Goal: Information Seeking & Learning: Find specific fact

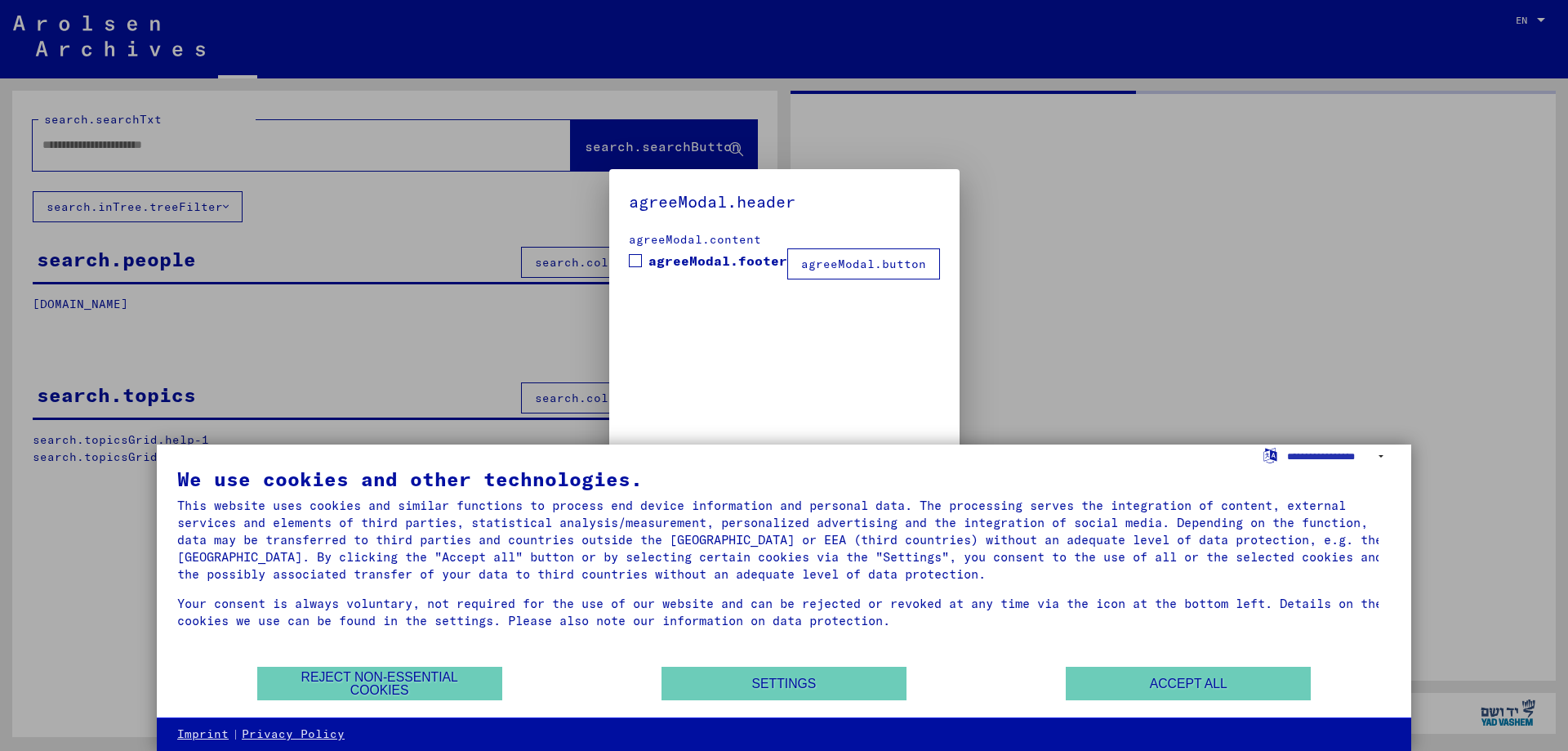
type input "*******"
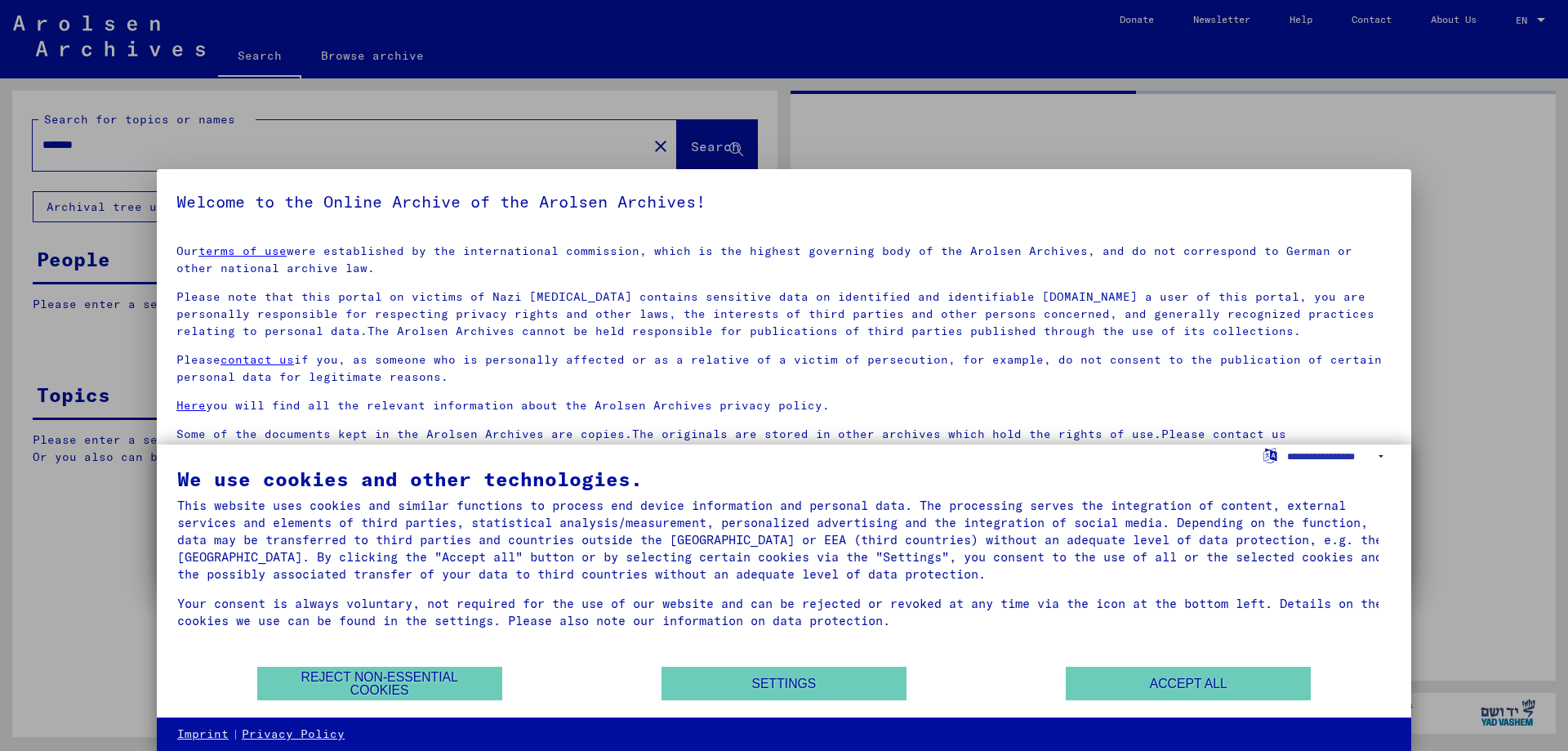
click at [846, 341] on div "Our terms of use were established by the international commission, which is the…" at bounding box center [784, 351] width 1215 height 217
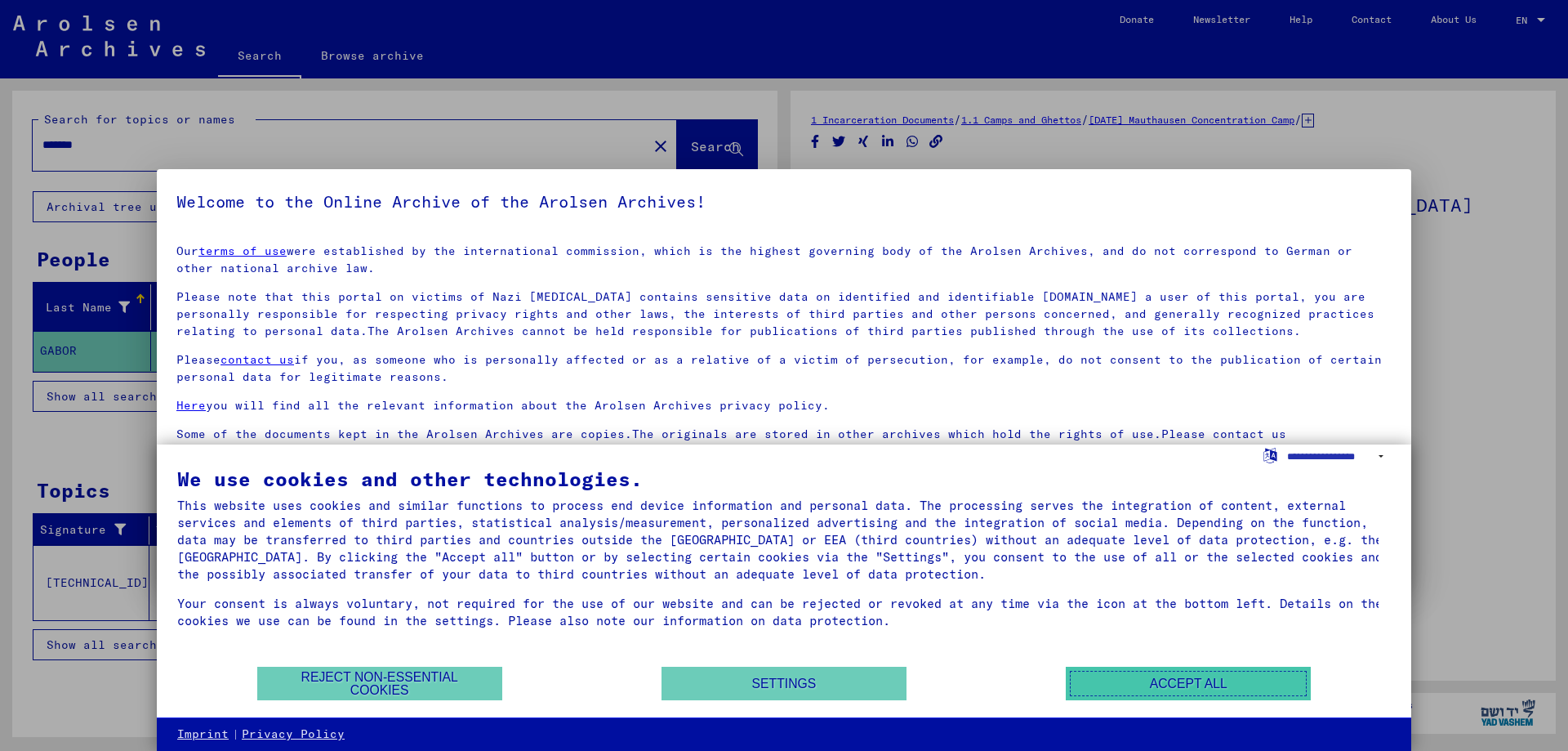
click at [1146, 677] on button "Accept all" at bounding box center [1188, 684] width 245 height 33
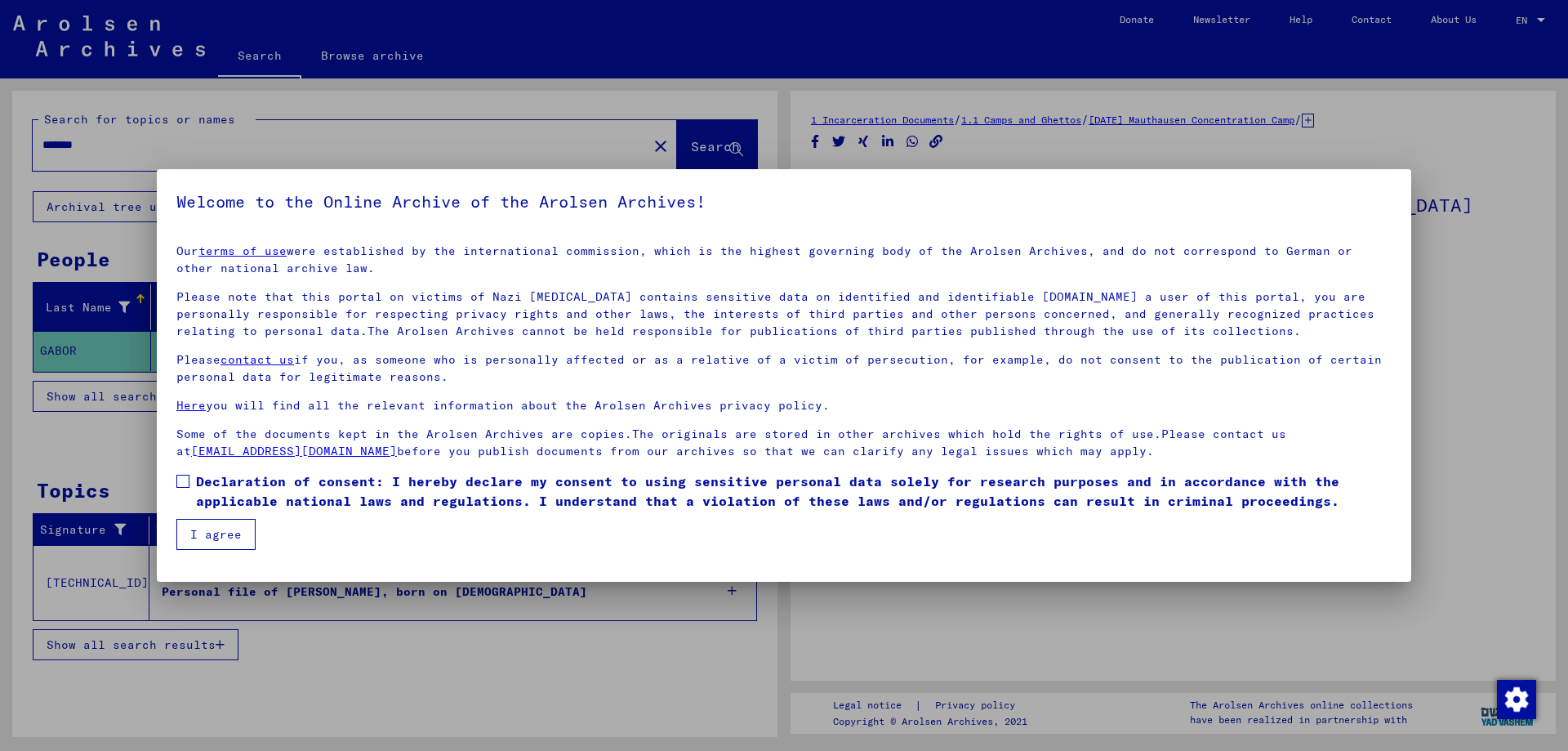
click at [1441, 225] on div at bounding box center [784, 375] width 1568 height 751
click at [180, 482] on span at bounding box center [183, 481] width 13 height 13
click at [206, 540] on button "I agree" at bounding box center [216, 535] width 79 height 31
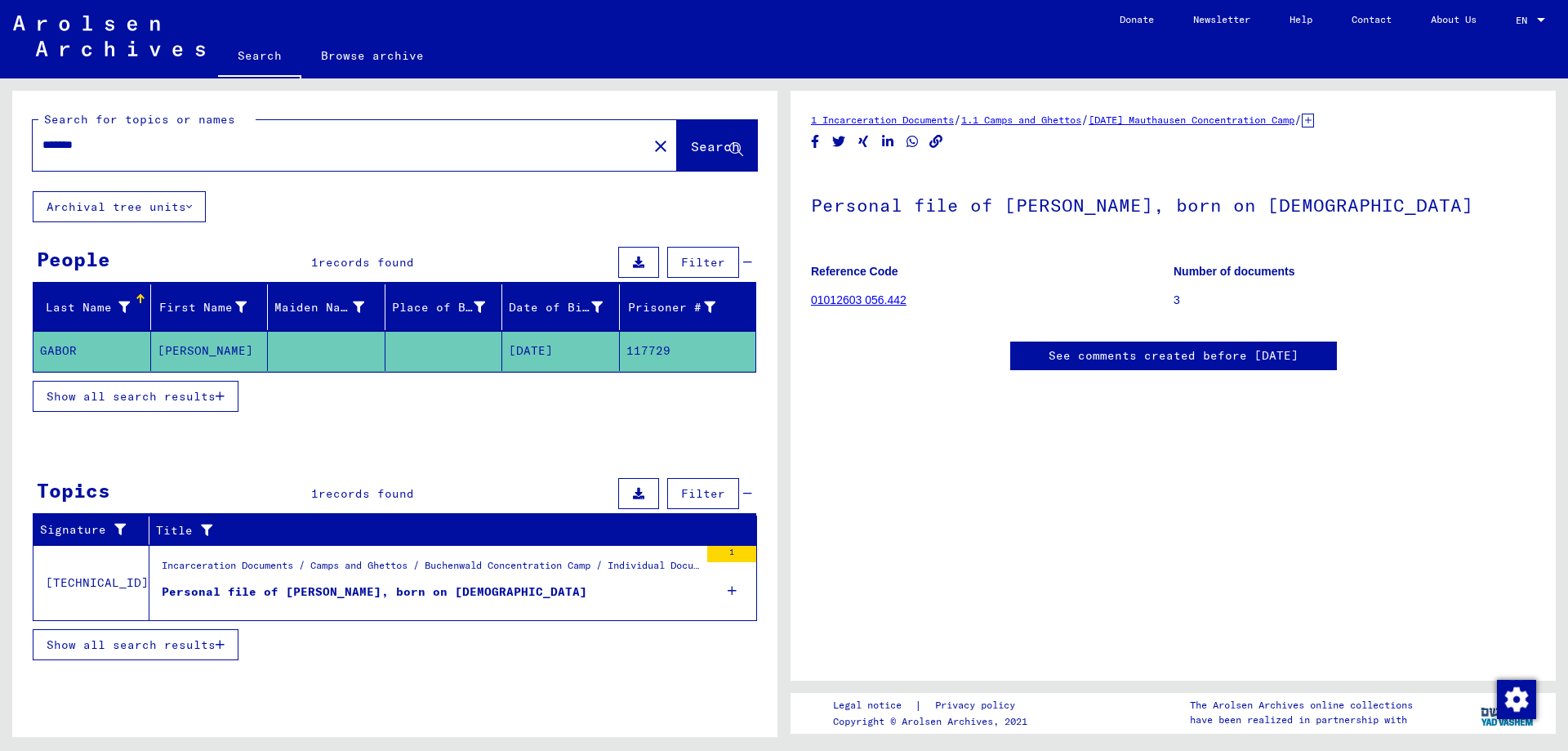
click at [1198, 357] on link "See comments created before [DATE]" at bounding box center [1174, 356] width 250 height 18
click at [659, 348] on mat-cell "117729" at bounding box center [688, 350] width 137 height 40
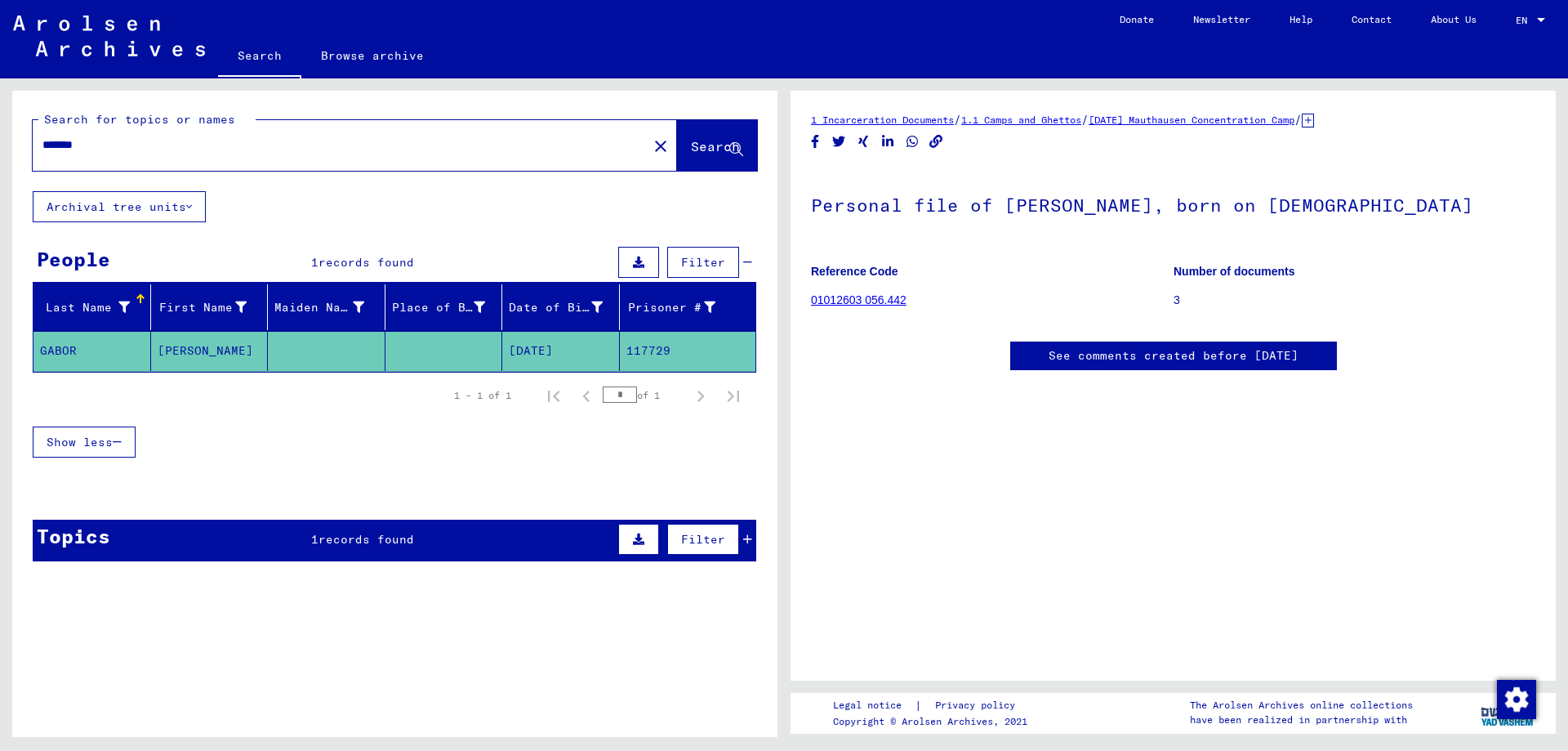
click at [634, 539] on icon at bounding box center [638, 539] width 11 height 11
